Goal: Navigation & Orientation: Find specific page/section

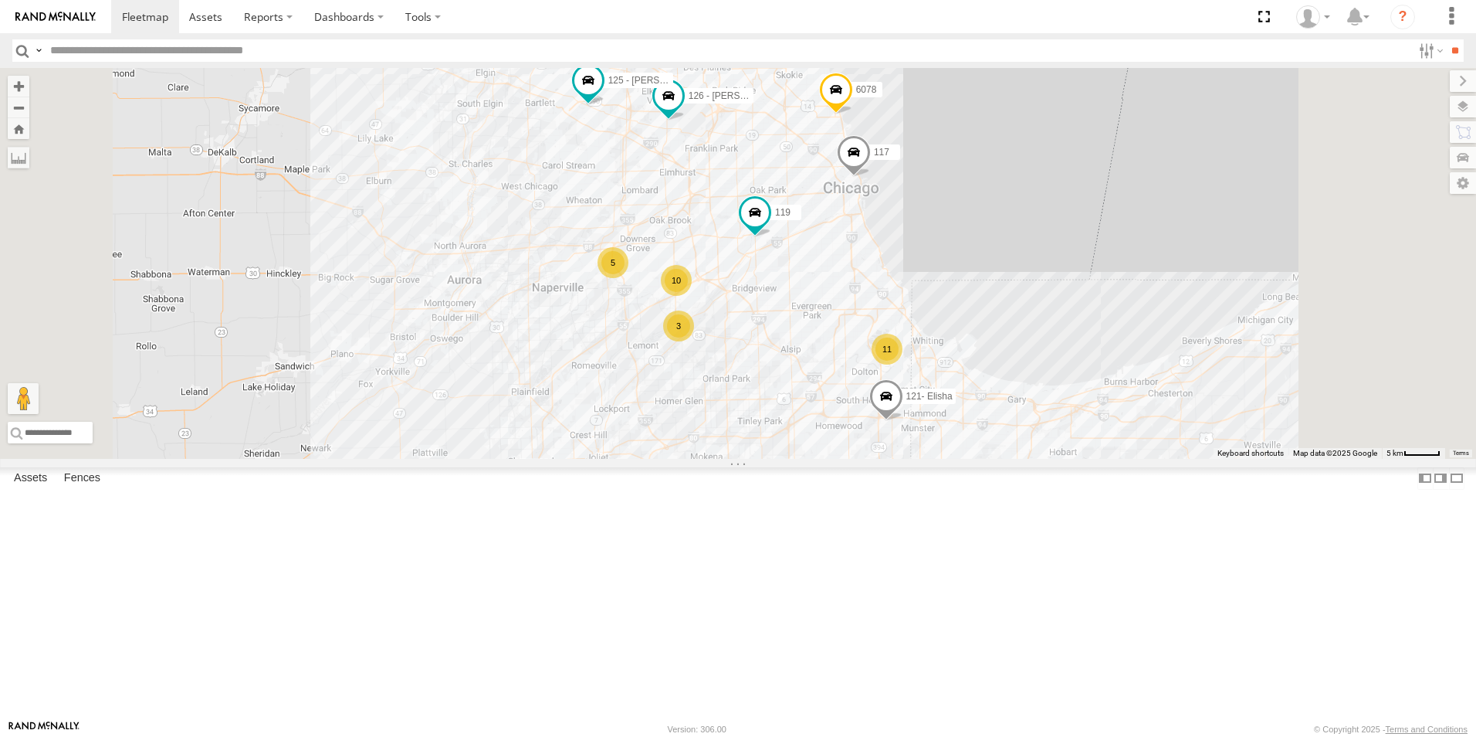
click at [0, 0] on div at bounding box center [0, 0] width 0 height 0
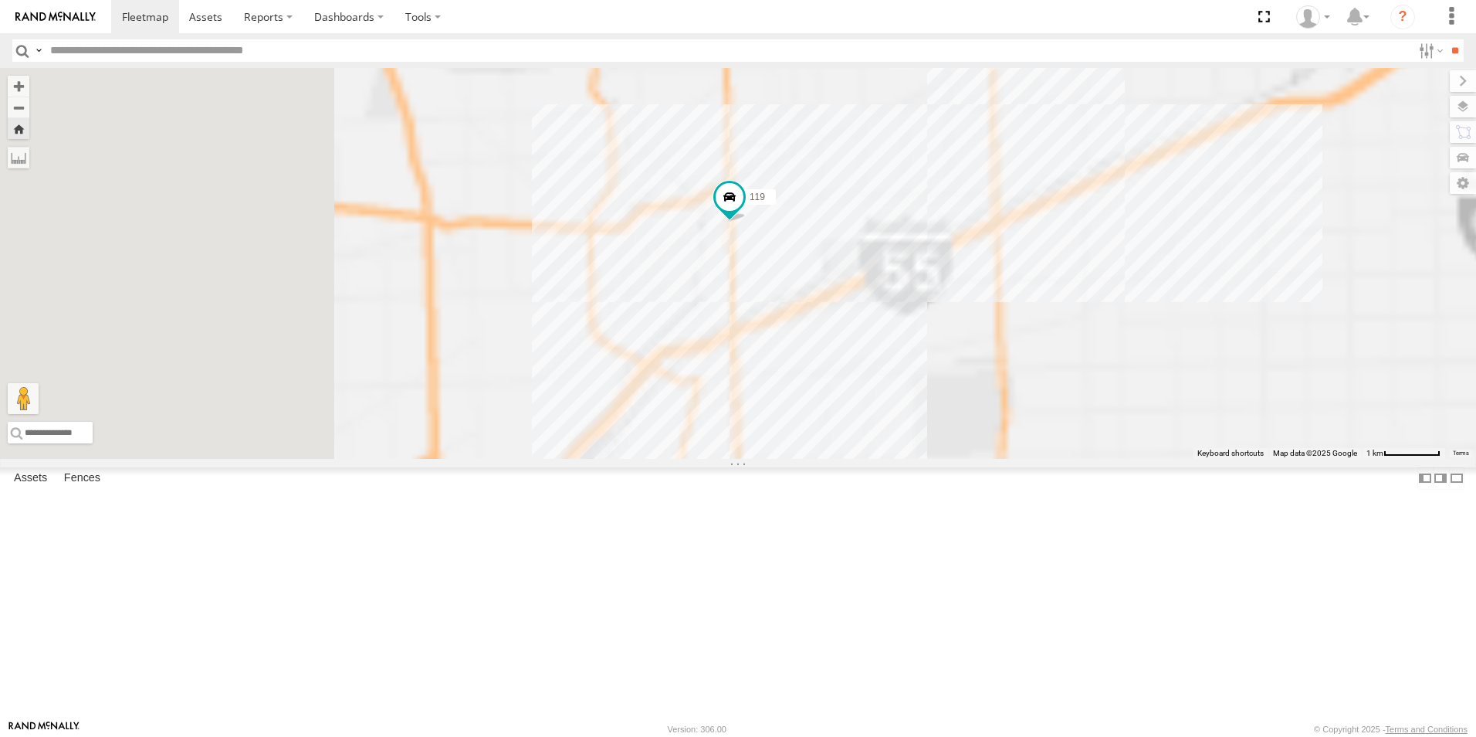
click at [56, 18] on img at bounding box center [55, 17] width 80 height 11
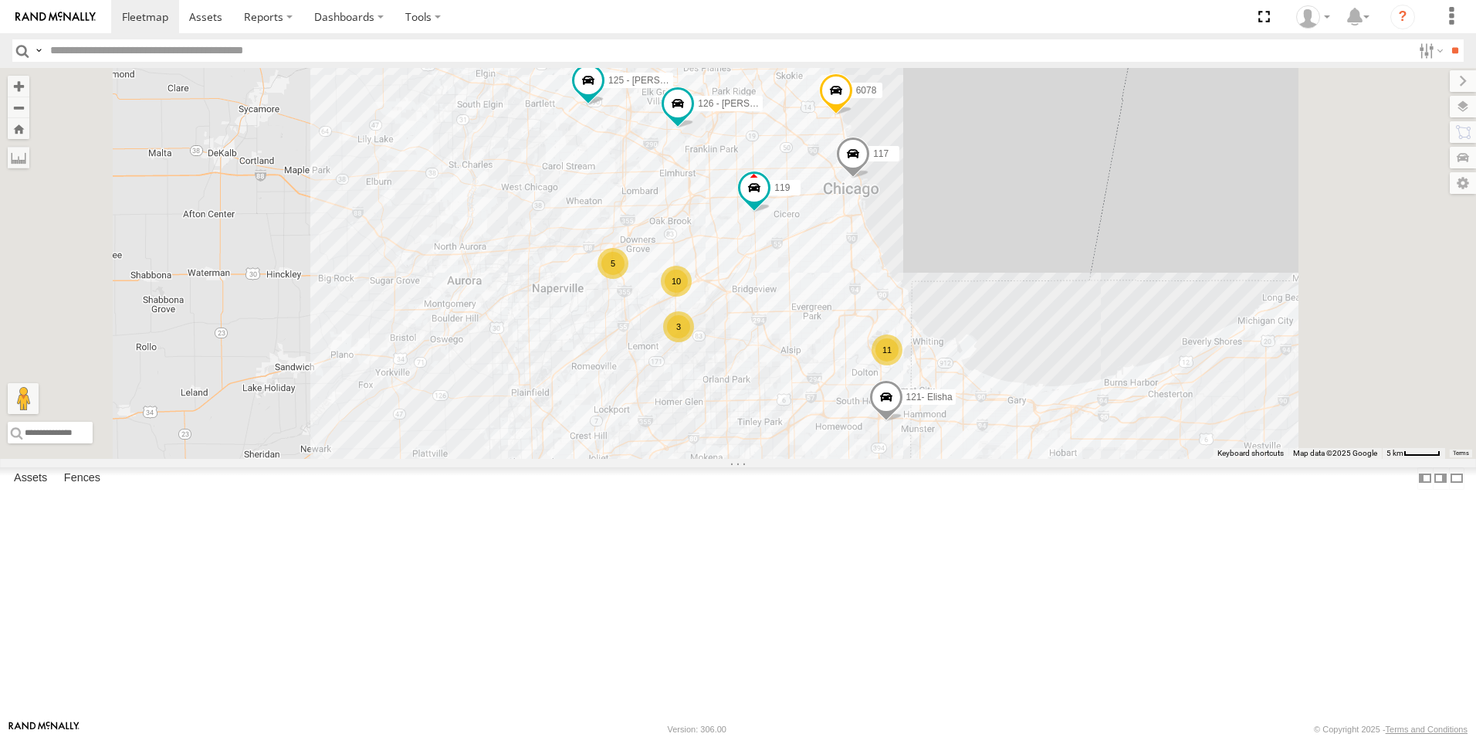
click at [0, 0] on div at bounding box center [0, 0] width 0 height 0
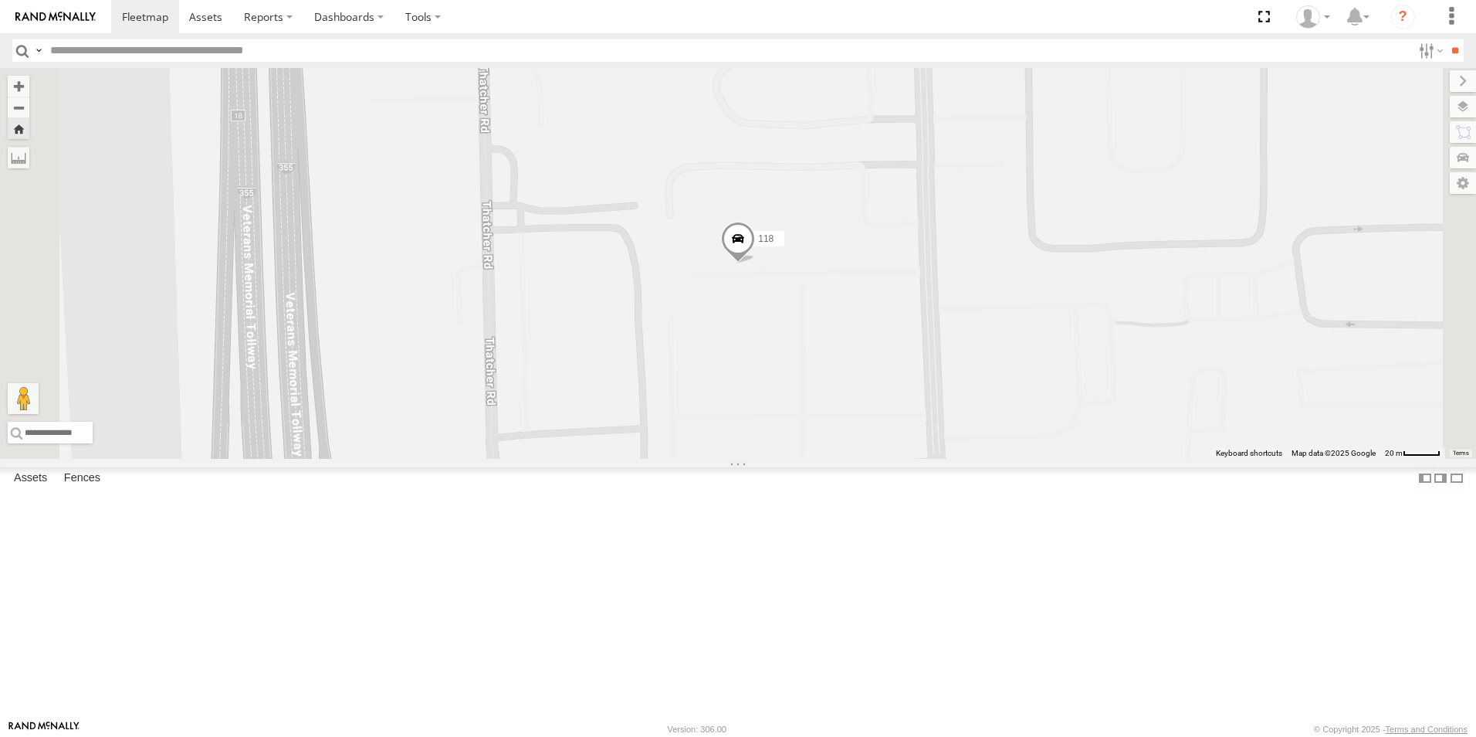
scroll to position [906, 0]
click at [0, 0] on div at bounding box center [0, 0] width 0 height 0
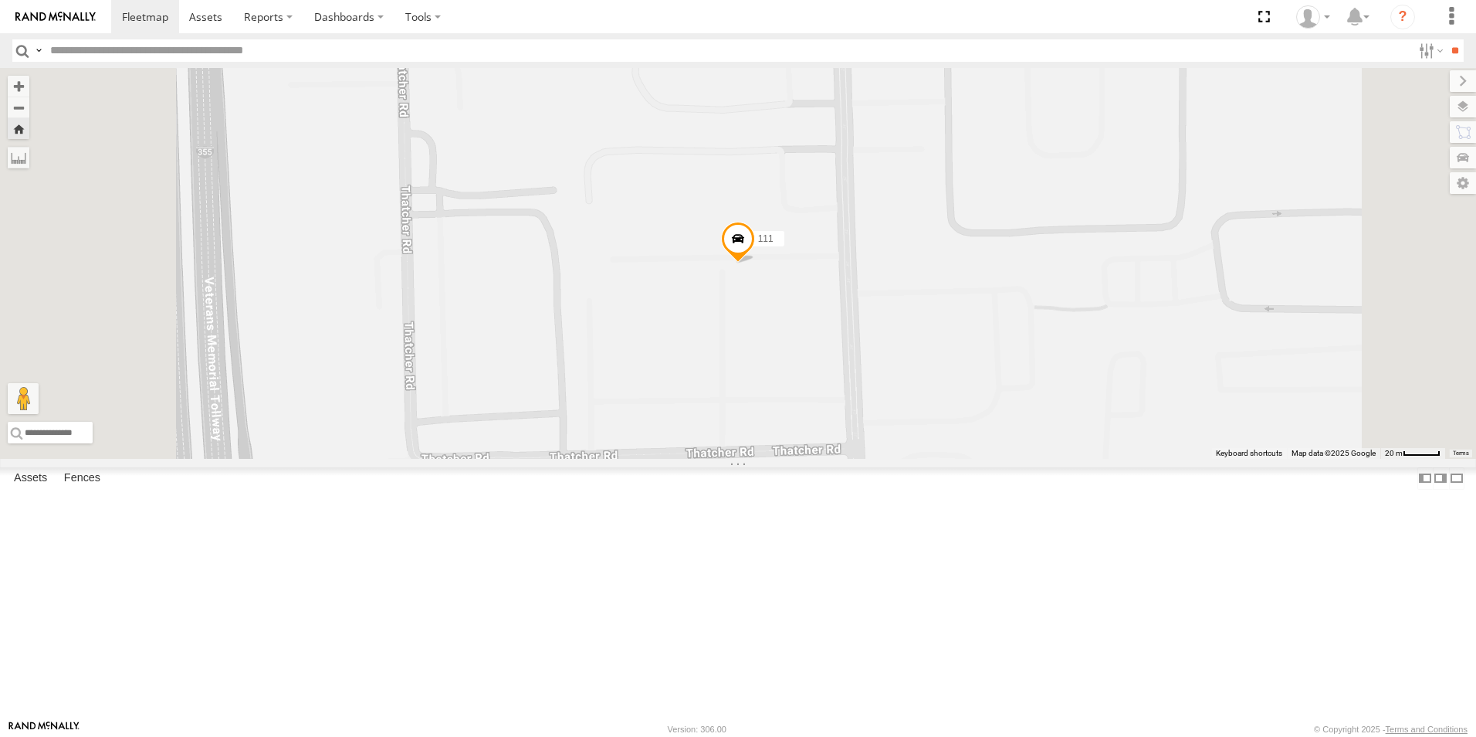
scroll to position [0, 0]
click at [0, 0] on div at bounding box center [0, 0] width 0 height 0
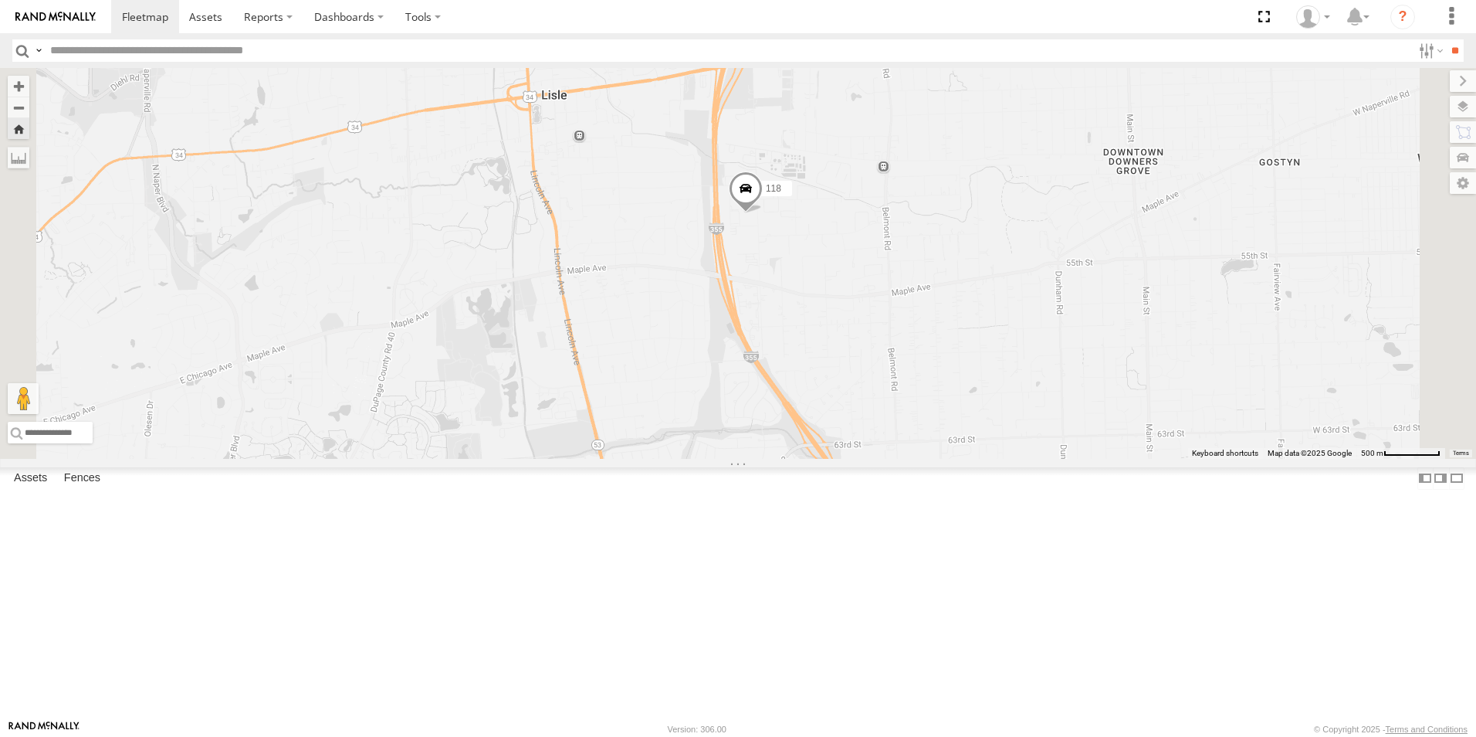
click at [75, 13] on img at bounding box center [55, 17] width 80 height 11
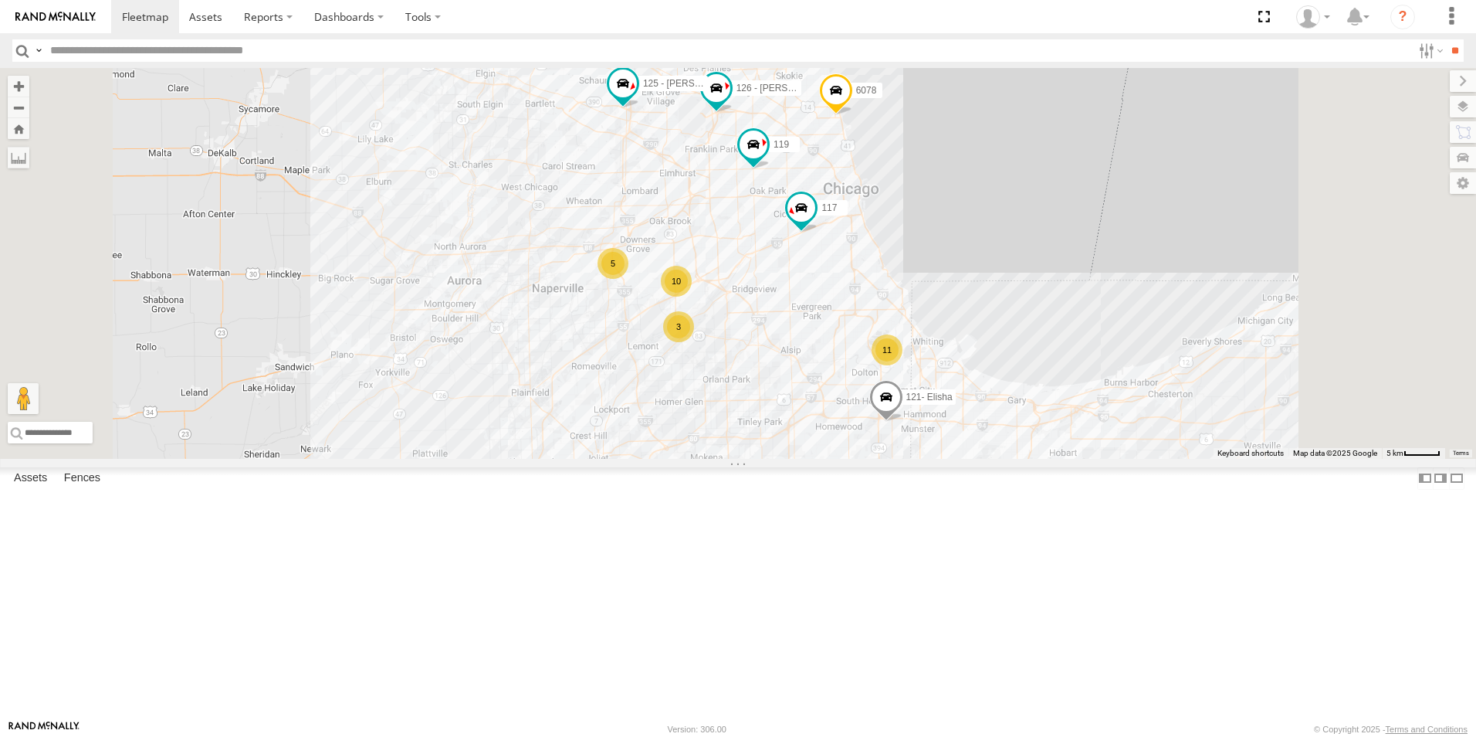
click at [0, 0] on div at bounding box center [0, 0] width 0 height 0
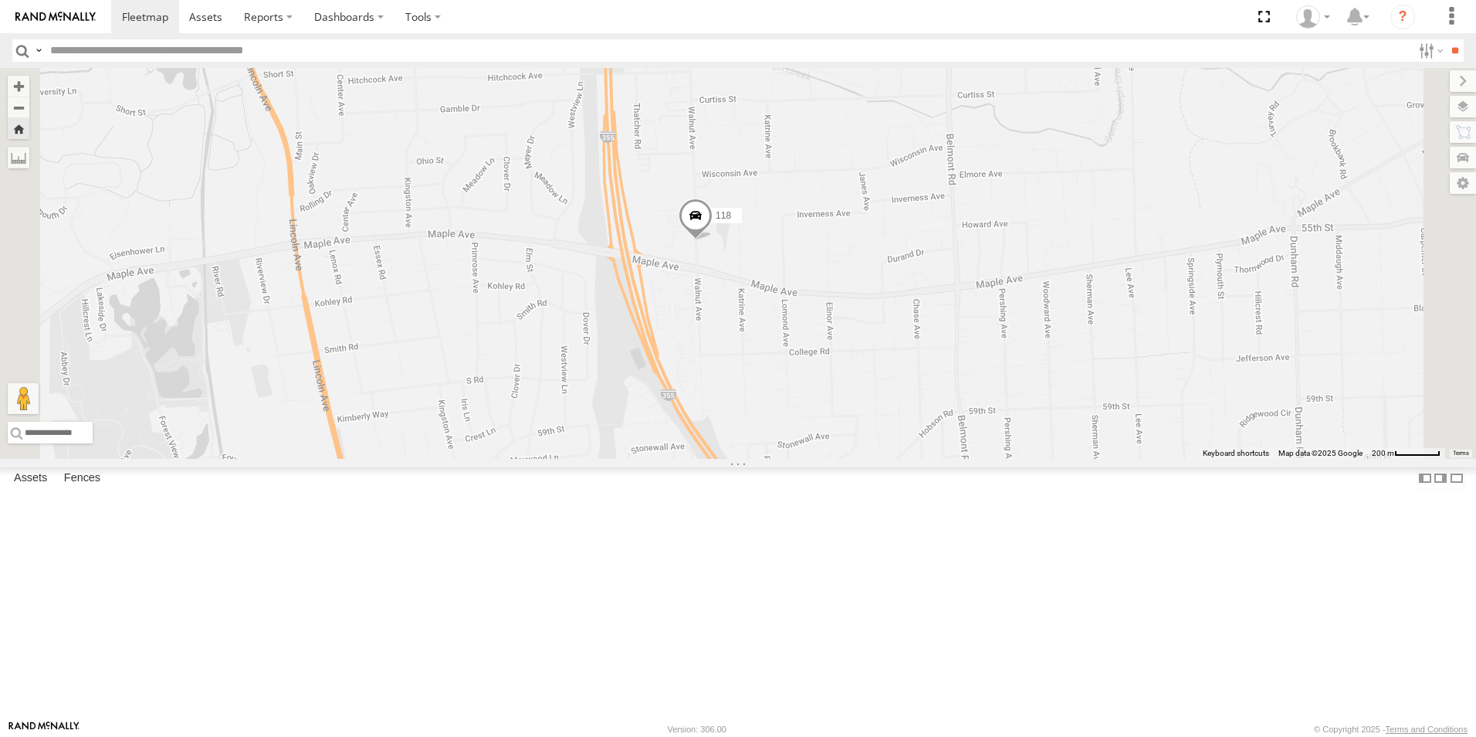
click at [81, 28] on link at bounding box center [55, 16] width 111 height 33
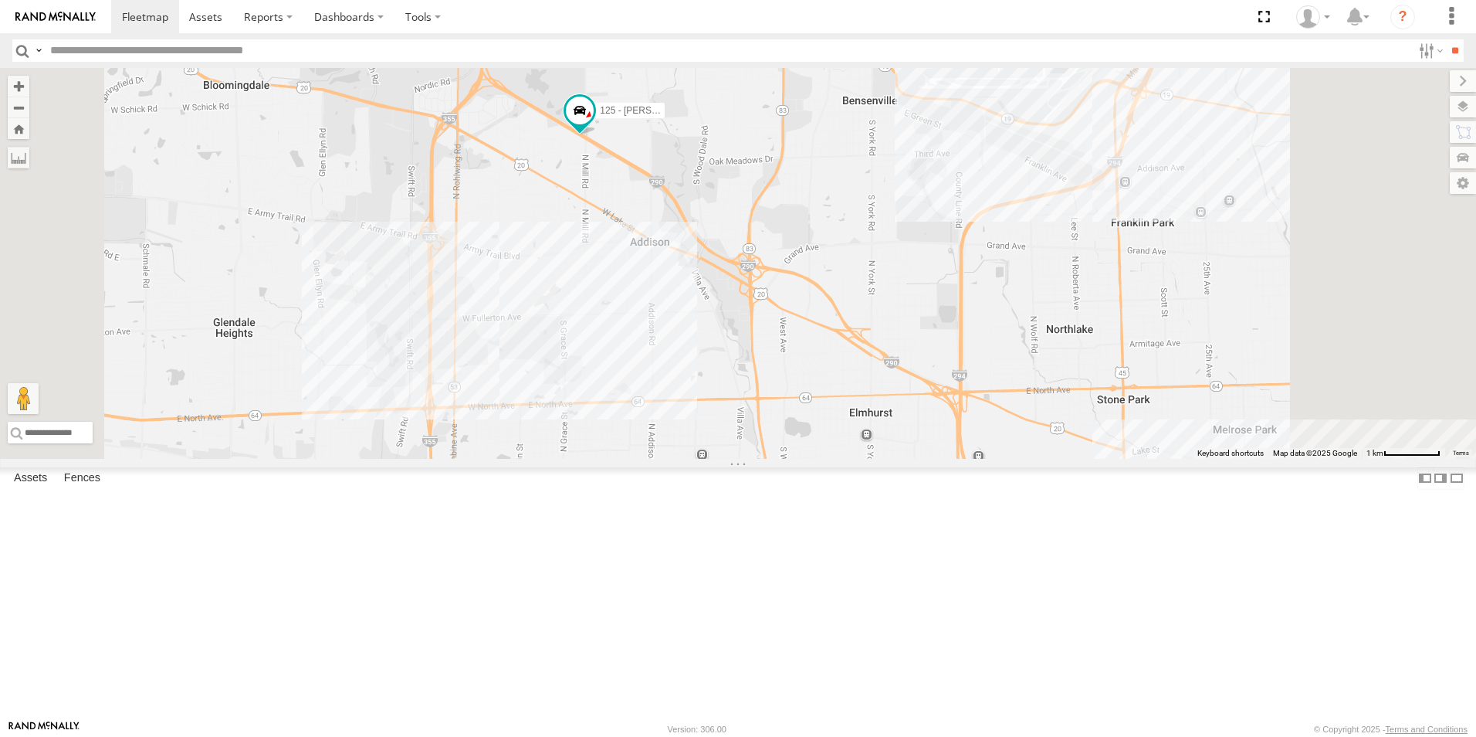
click at [44, 18] on img at bounding box center [55, 17] width 80 height 11
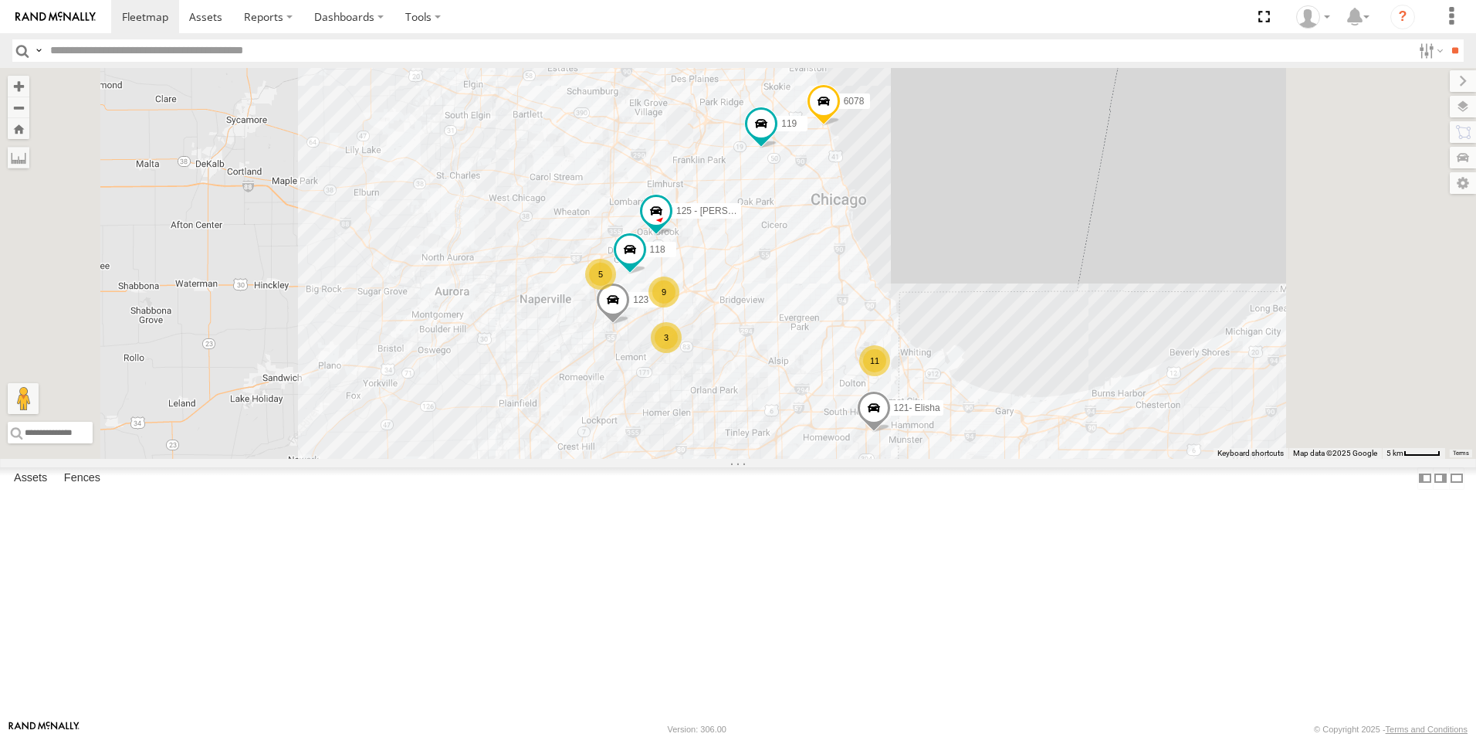
click at [0, 0] on div at bounding box center [0, 0] width 0 height 0
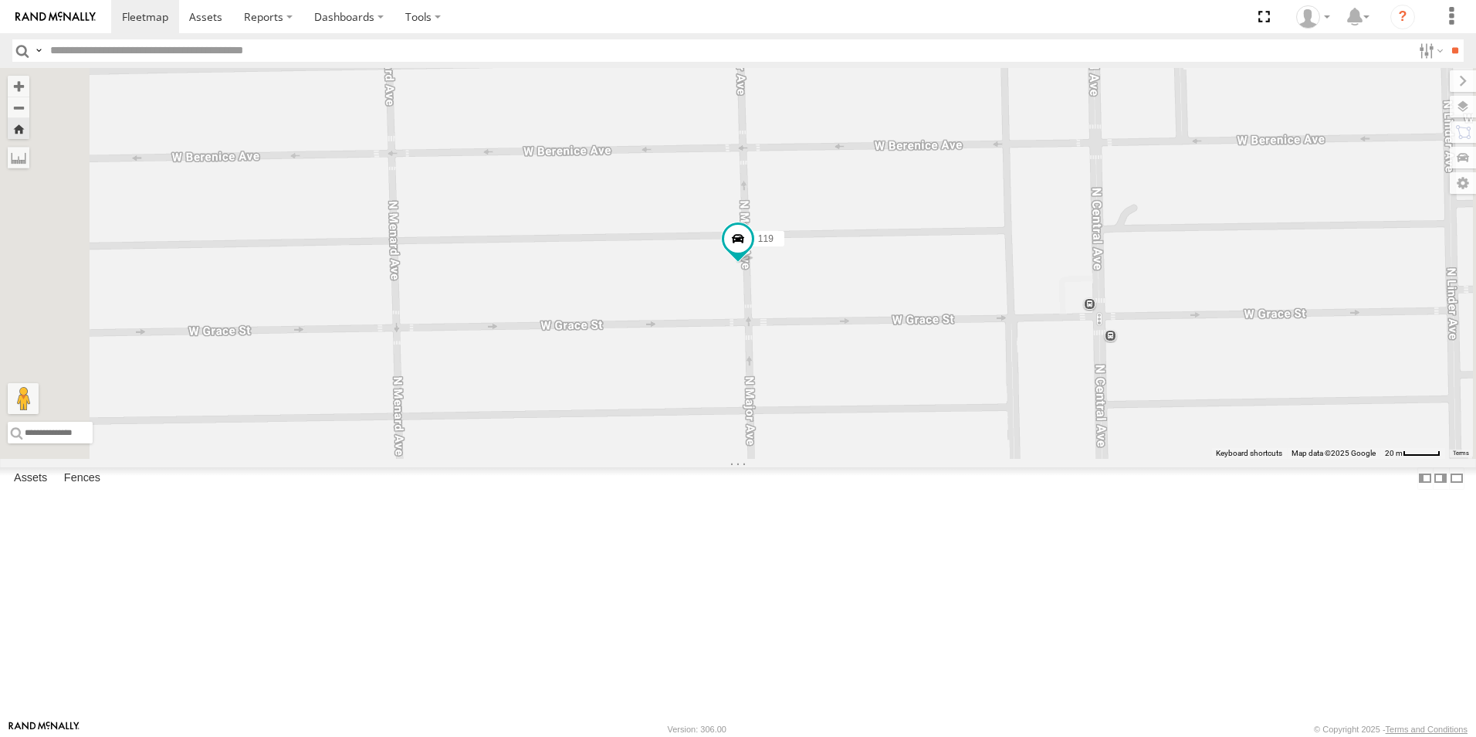
click at [42, 12] on img at bounding box center [55, 17] width 80 height 11
